Goal: Task Accomplishment & Management: Complete application form

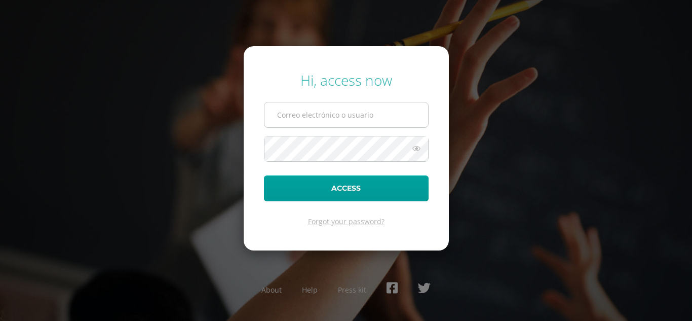
click at [322, 119] on input "text" at bounding box center [346, 114] width 164 height 25
type input "[EMAIL_ADDRESS][DOMAIN_NAME]"
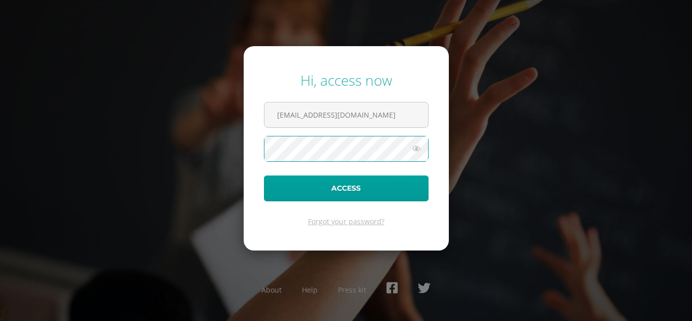
click at [264, 175] on button "Access" at bounding box center [346, 188] width 165 height 26
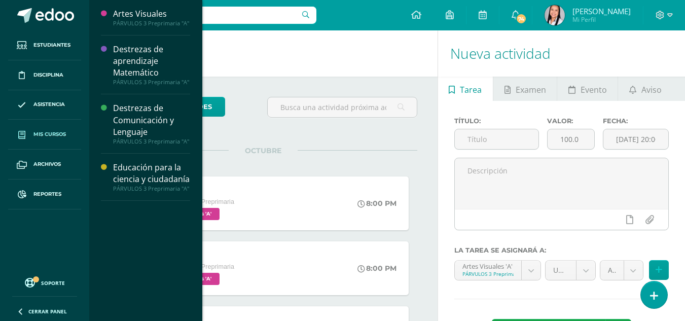
click at [45, 132] on span "Mis cursos" at bounding box center [49, 134] width 32 height 8
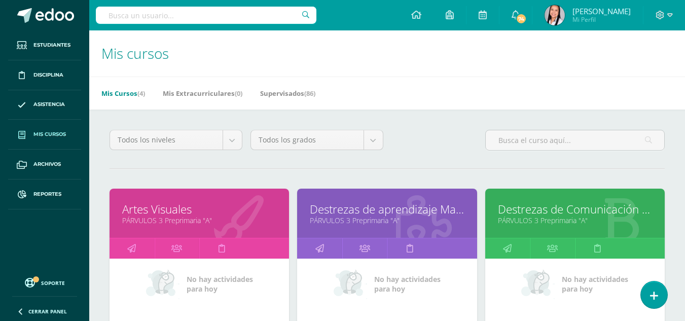
click at [562, 209] on link "Destrezas de Comunicación y Lenguaje" at bounding box center [575, 209] width 154 height 16
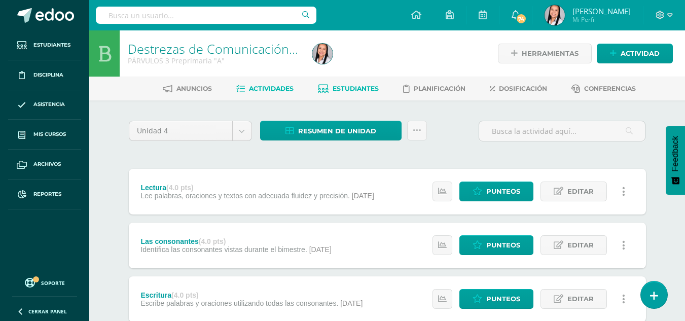
click at [355, 88] on span "Estudiantes" at bounding box center [355, 89] width 46 height 8
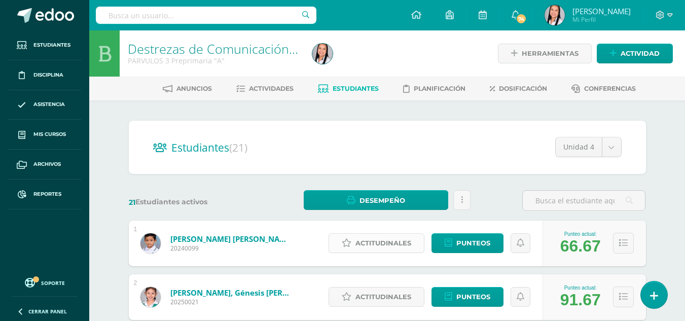
click at [375, 241] on span "Actitudinales" at bounding box center [383, 243] width 56 height 19
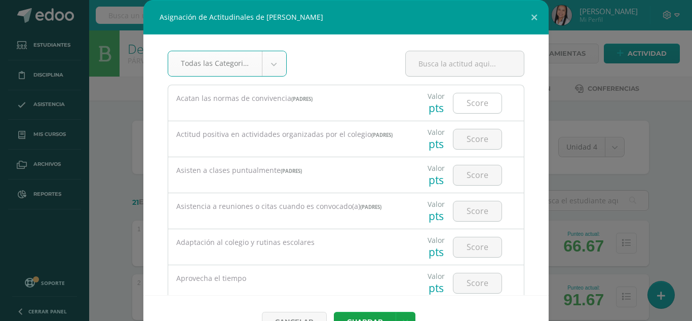
click at [469, 102] on input "number" at bounding box center [477, 103] width 48 height 20
type input "3"
click at [472, 136] on input "number" at bounding box center [477, 139] width 48 height 20
type input "3"
click at [467, 174] on input "number" at bounding box center [477, 175] width 48 height 20
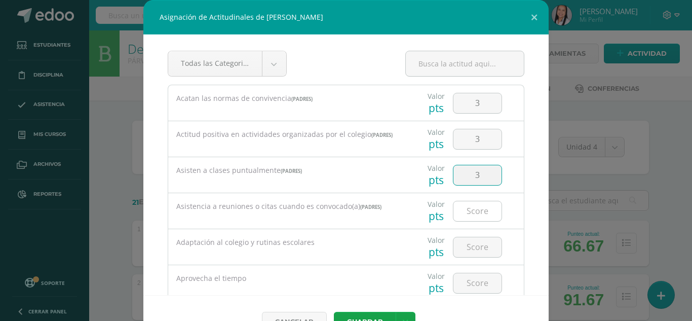
type input "3"
drag, startPoint x: 463, startPoint y: 208, endPoint x: 498, endPoint y: 210, distance: 35.1
click at [464, 208] on input "number" at bounding box center [477, 211] width 48 height 20
type input "3"
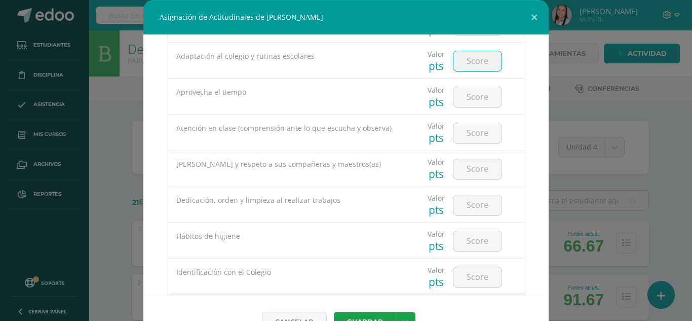
click at [473, 61] on input "number" at bounding box center [477, 61] width 48 height 20
type input "3"
click at [472, 93] on input "number" at bounding box center [477, 97] width 48 height 20
type input "2"
click at [473, 136] on input "number" at bounding box center [477, 133] width 48 height 20
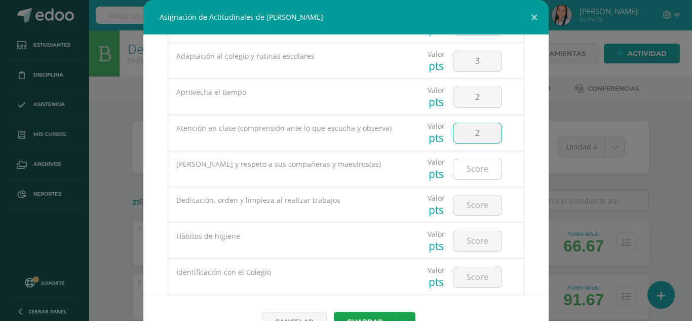
type input "2"
click at [467, 166] on input "number" at bounding box center [477, 169] width 48 height 20
type input "4"
click at [464, 202] on input "number" at bounding box center [477, 205] width 48 height 20
type input "2"
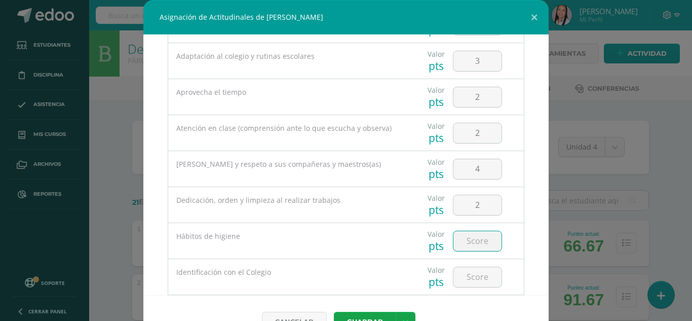
click at [466, 241] on input "number" at bounding box center [477, 241] width 48 height 20
type input "4"
click at [470, 273] on input "number" at bounding box center [477, 277] width 48 height 20
type input "4"
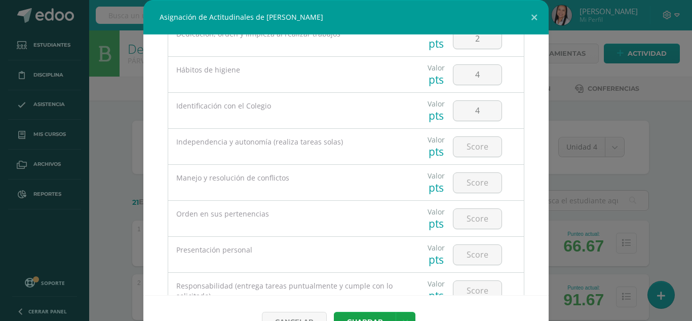
scroll to position [371, 0]
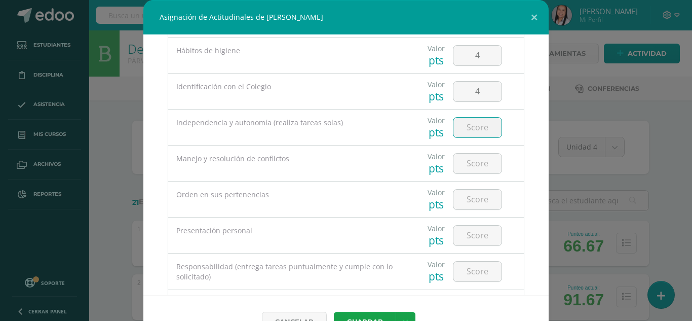
click at [474, 125] on input "number" at bounding box center [477, 128] width 48 height 20
type input "3"
click at [472, 168] on input "number" at bounding box center [477, 164] width 48 height 20
type input "3"
click at [471, 204] on input "number" at bounding box center [477, 199] width 48 height 20
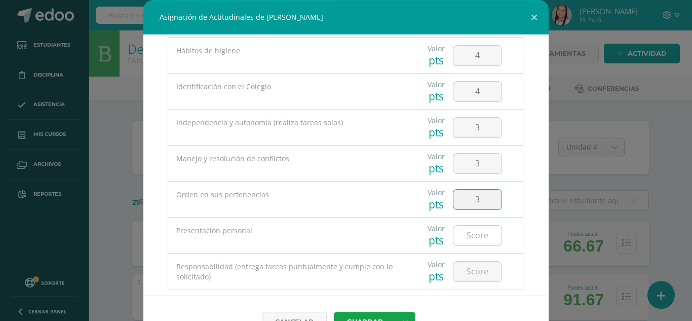
type input "3"
click at [468, 236] on input "number" at bounding box center [477, 235] width 48 height 20
type input "4"
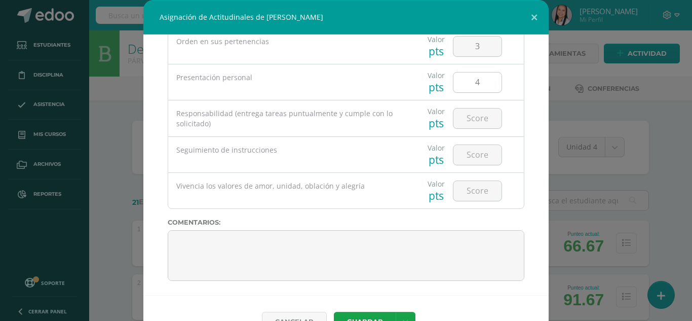
scroll to position [526, 0]
click at [470, 118] on input "number" at bounding box center [477, 116] width 48 height 20
type input "3"
click at [472, 152] on input "number" at bounding box center [477, 153] width 48 height 20
type input "2"
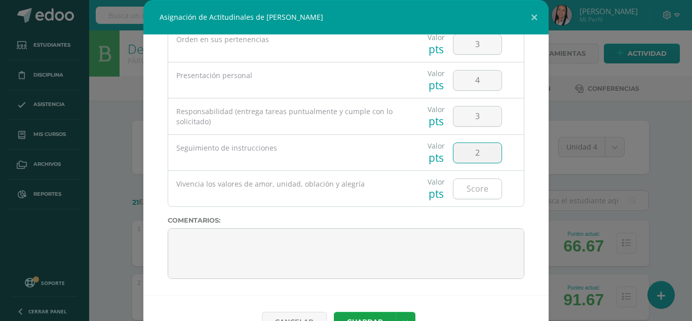
click at [474, 183] on input "number" at bounding box center [477, 189] width 48 height 20
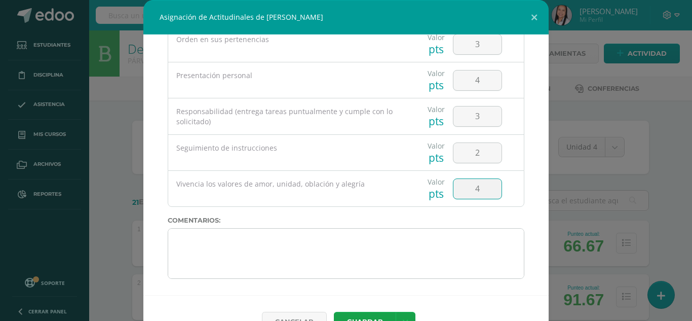
type input "4"
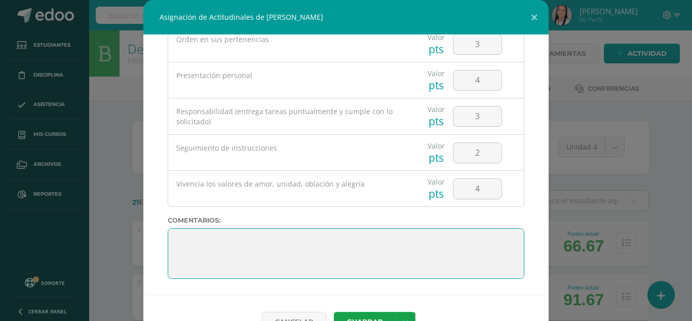
click at [199, 239] on textarea at bounding box center [346, 253] width 357 height 51
paste textarea ""¡Qué logro tan impresionante has alcanzado! Tu éxito refleja el esfuerzo que h…"
drag, startPoint x: 199, startPoint y: 240, endPoint x: 258, endPoint y: 239, distance: 59.3
click at [199, 239] on textarea at bounding box center [346, 253] width 357 height 51
click at [252, 259] on textarea at bounding box center [346, 253] width 357 height 51
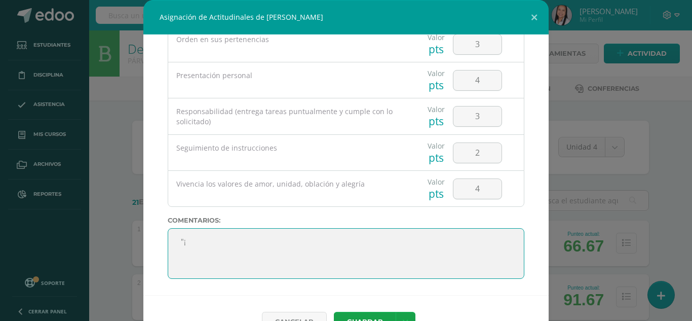
type textarea """
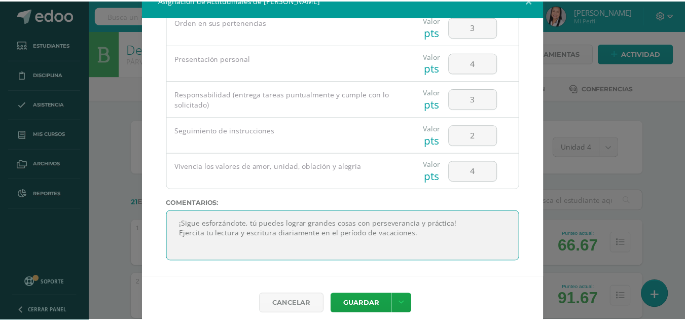
scroll to position [27, 0]
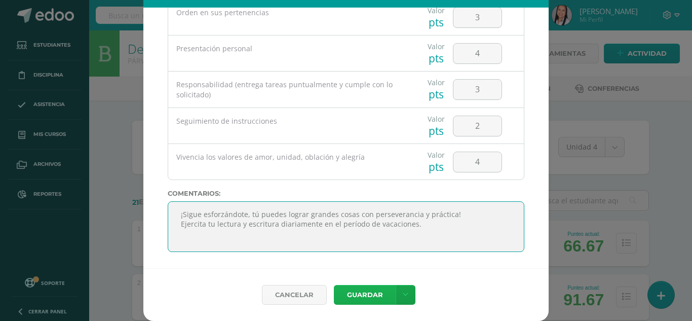
type textarea "¡Sigue esforzándote, tú puedes lograr grandes cosas con perseverancia y práctic…"
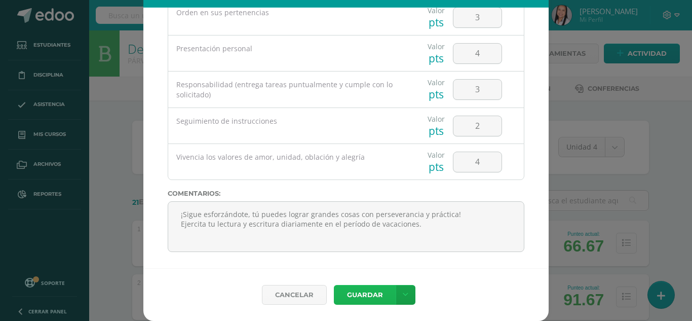
click at [369, 292] on button "Guardar" at bounding box center [365, 295] width 62 height 20
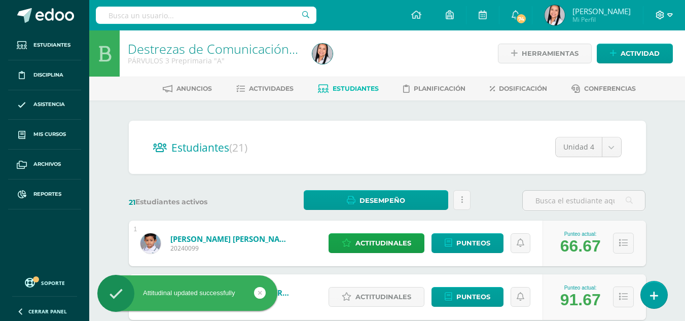
click at [669, 13] on icon at bounding box center [670, 15] width 6 height 9
click at [637, 65] on span "Cerrar sesión" at bounding box center [638, 69] width 46 height 10
